Goal: Transaction & Acquisition: Purchase product/service

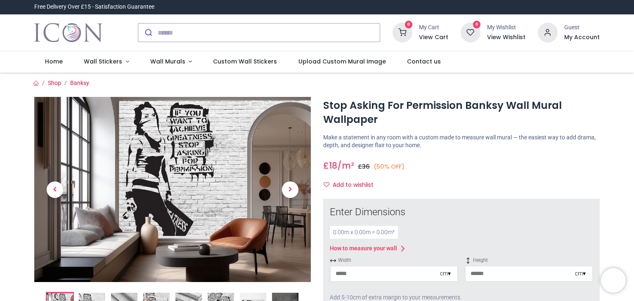
click at [74, 38] on img "Logo of Icon Wall Stickers" at bounding box center [68, 32] width 68 height 23
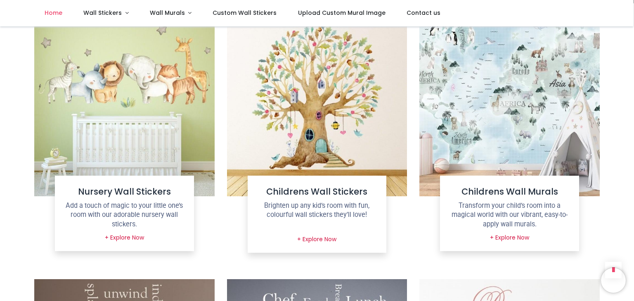
scroll to position [334, 0]
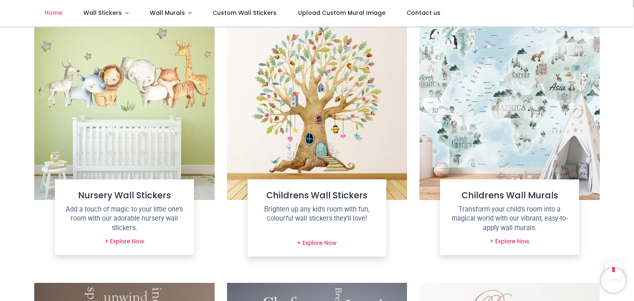
drag, startPoint x: 631, startPoint y: 72, endPoint x: 634, endPoint y: 108, distance: 36.4
click at [634, 108] on div "Login • Register Home Wall Stickers" at bounding box center [317, 150] width 634 height 301
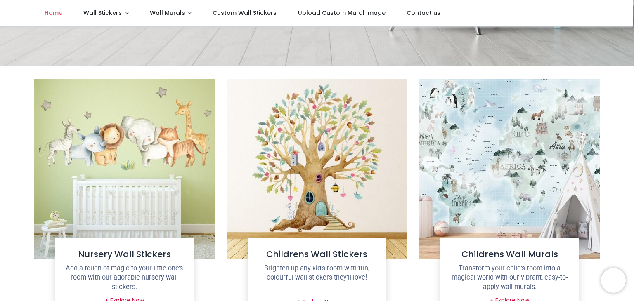
scroll to position [262, 0]
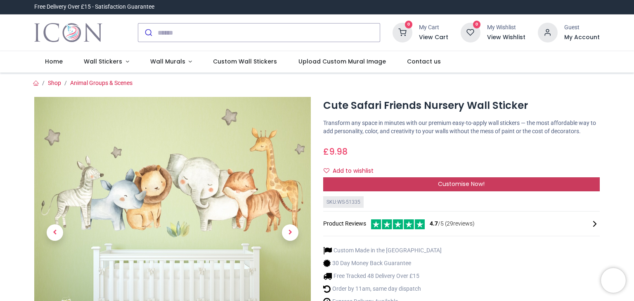
click at [501, 188] on div "Customise Now!" at bounding box center [461, 185] width 277 height 14
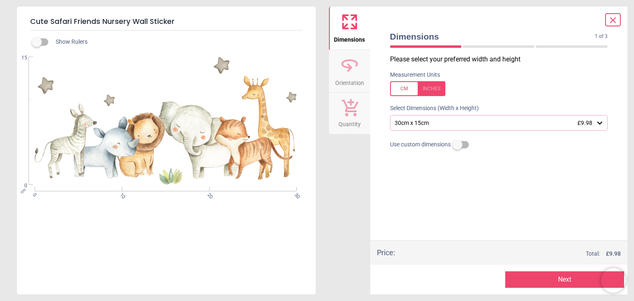
click at [450, 126] on div "30cm x 15cm £9.98" at bounding box center [495, 123] width 202 height 7
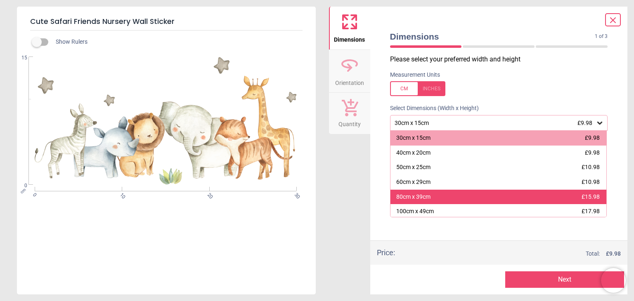
click at [445, 190] on div "80cm x 39cm £15.98" at bounding box center [499, 197] width 216 height 15
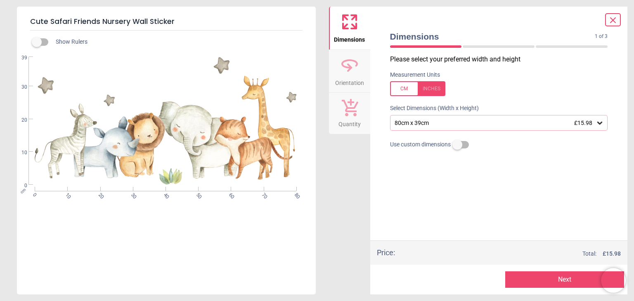
click at [361, 176] on div "Dimensions Orientation Quantity" at bounding box center [349, 151] width 41 height 288
click at [546, 280] on button "Next" at bounding box center [565, 280] width 119 height 17
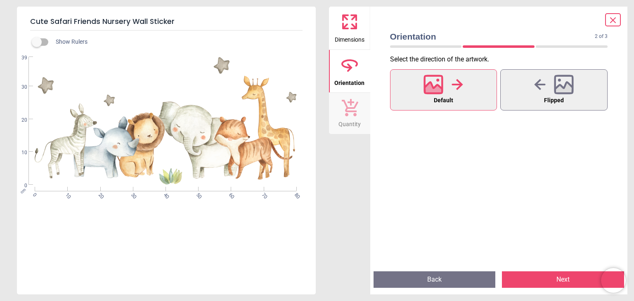
click at [546, 280] on button "Next" at bounding box center [563, 280] width 122 height 17
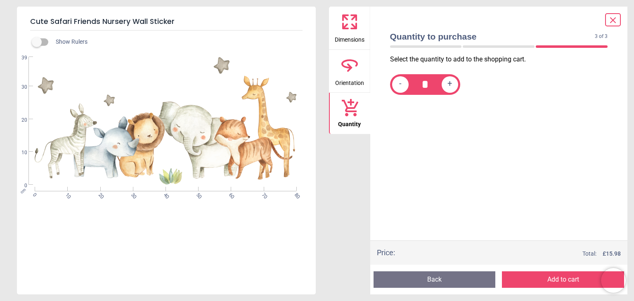
click at [546, 280] on button "Add to cart" at bounding box center [563, 280] width 122 height 17
